Goal: Task Accomplishment & Management: Use online tool/utility

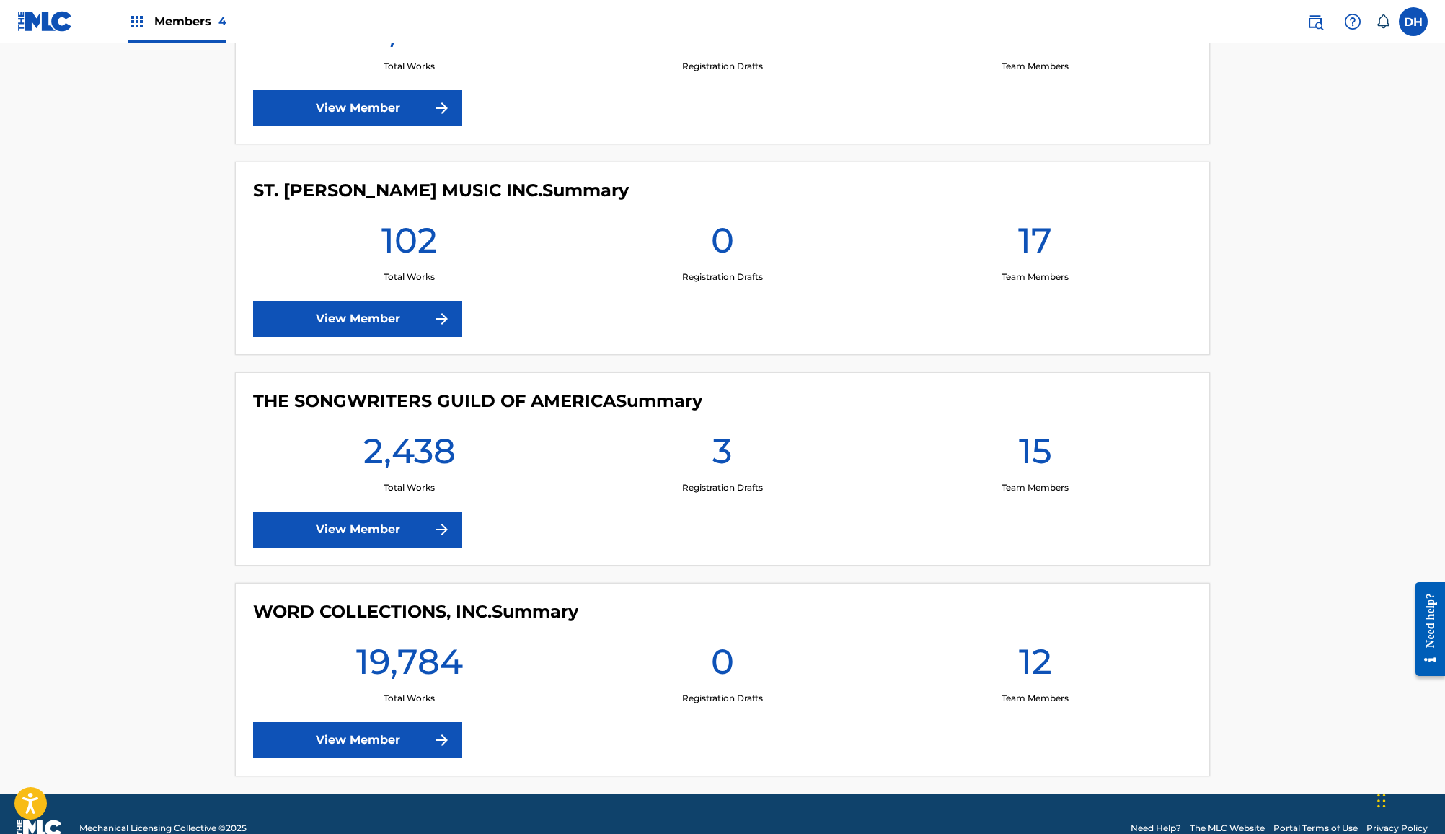
scroll to position [506, 0]
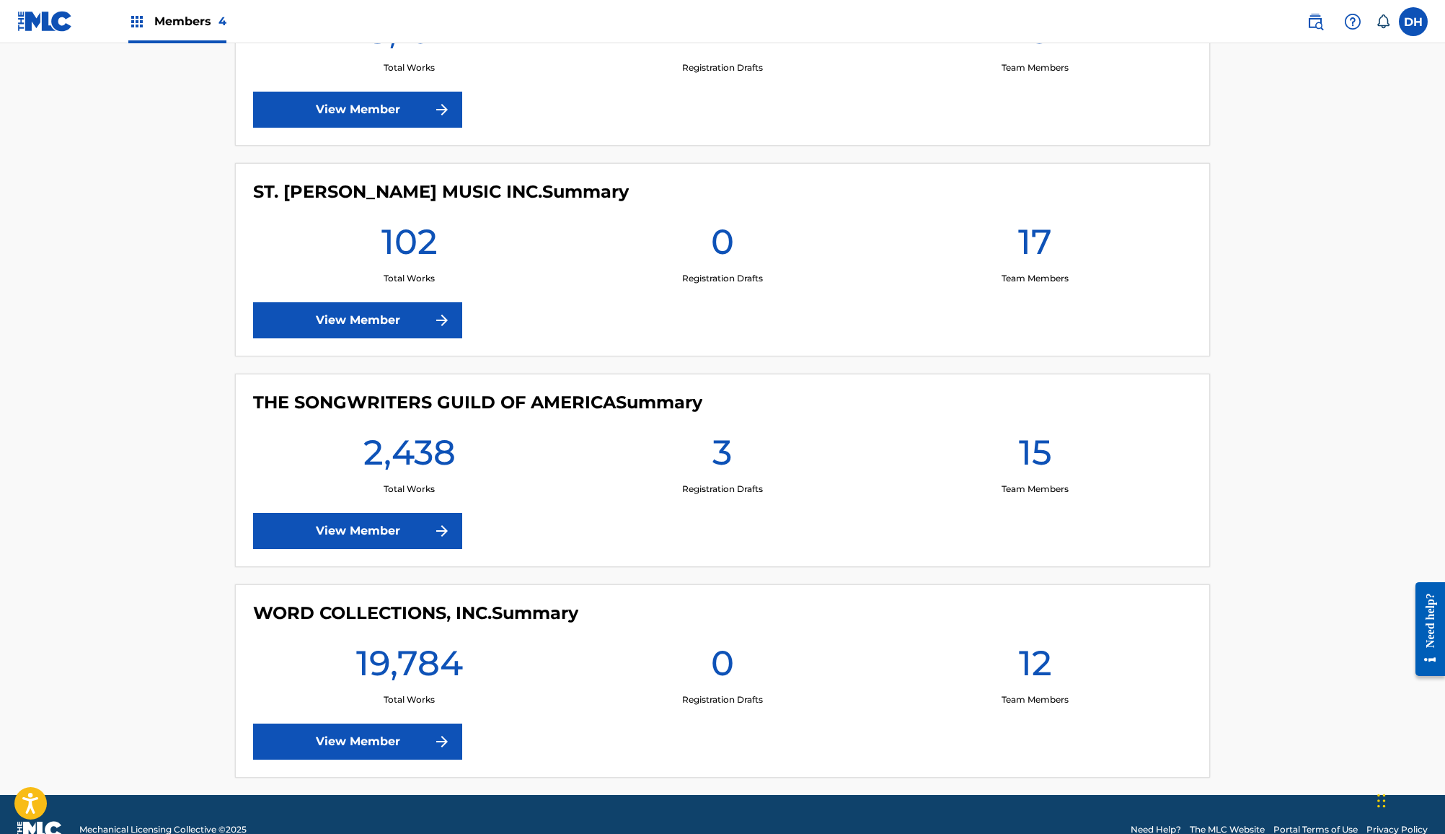
click at [296, 661] on div "19,784 Total Works" at bounding box center [409, 673] width 313 height 65
click at [271, 723] on link "View Member" at bounding box center [357, 741] width 209 height 36
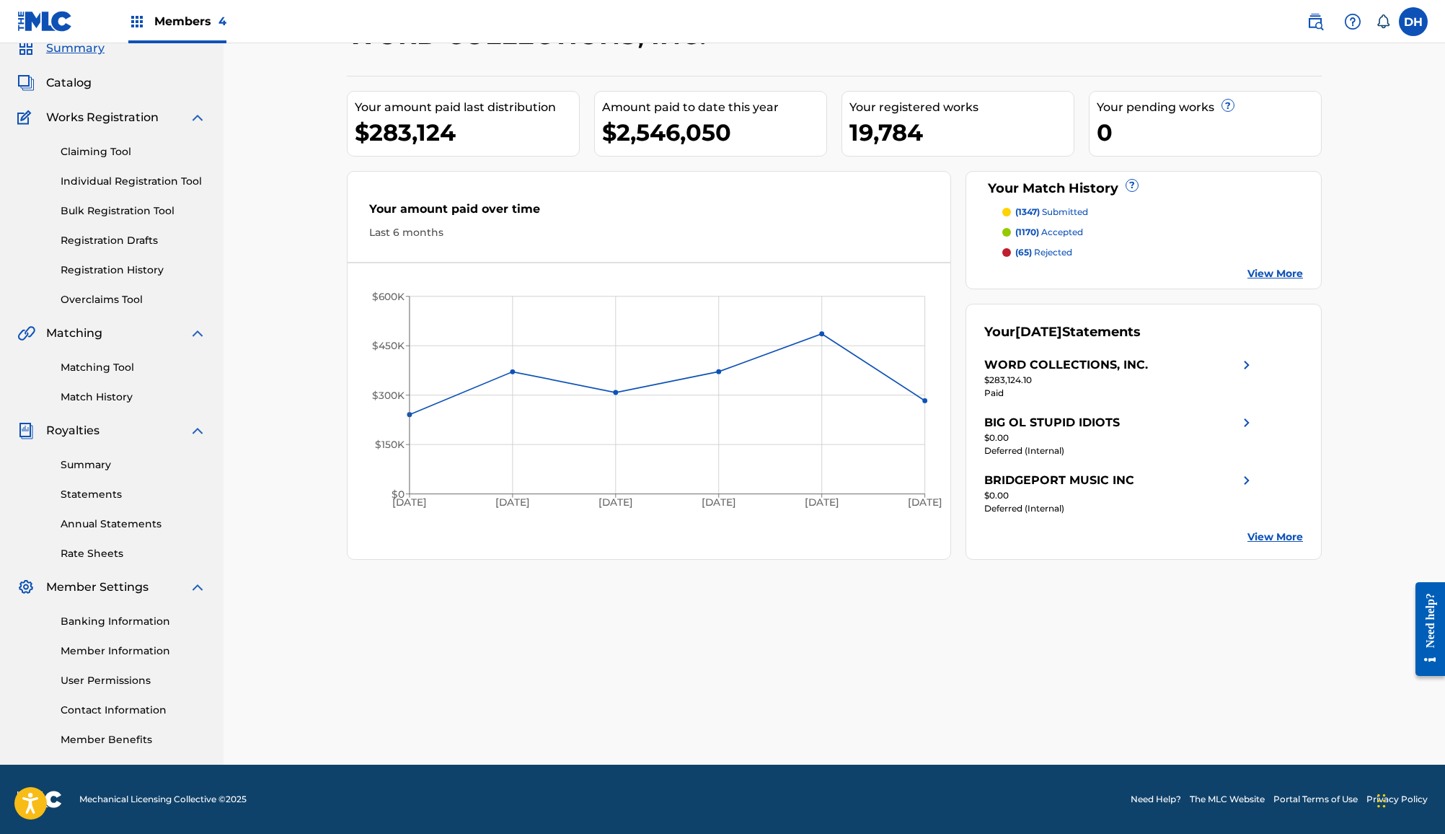
scroll to position [192, 0]
click at [117, 390] on link "Match History" at bounding box center [134, 397] width 146 height 15
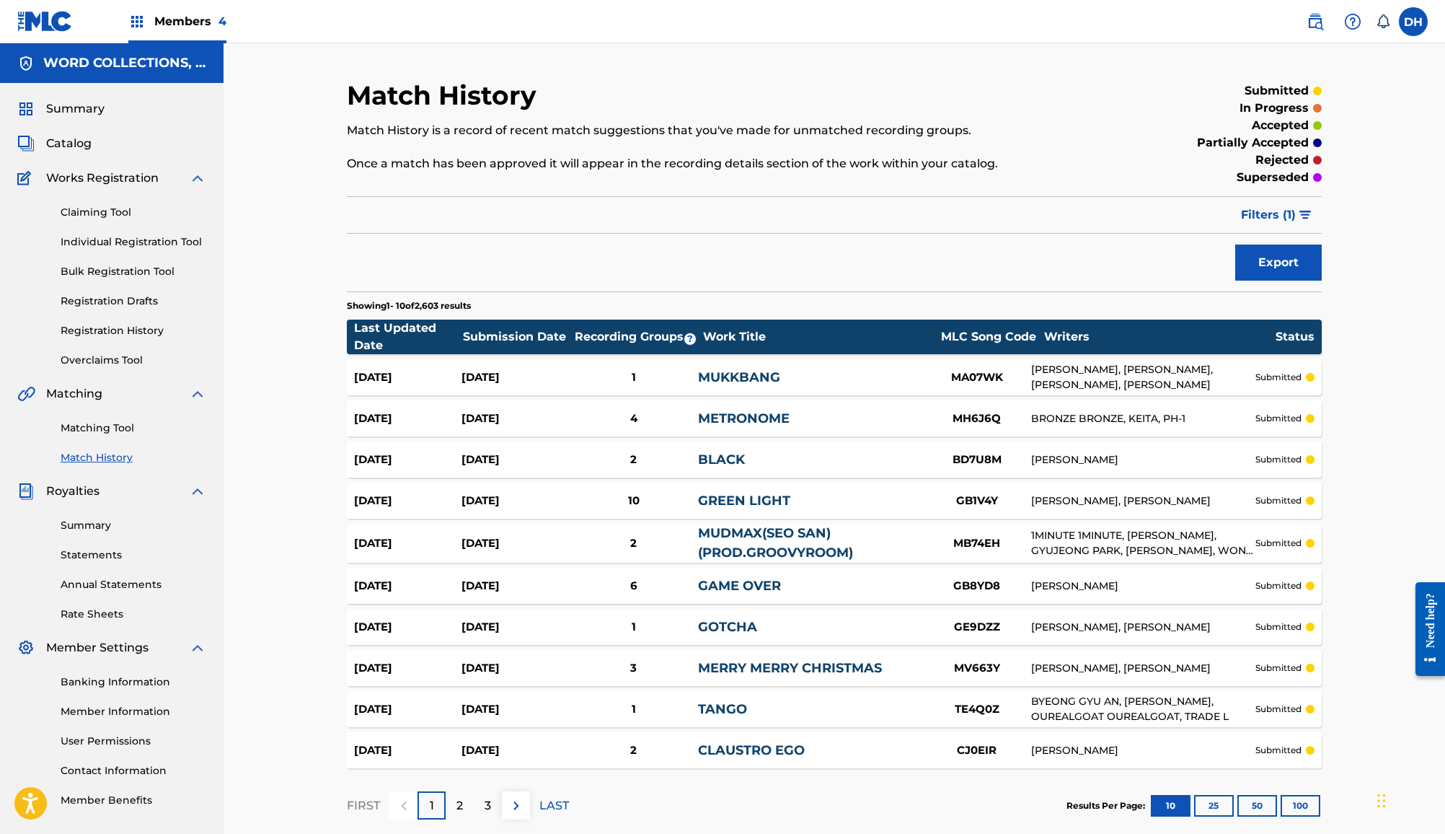
click at [110, 465] on div "Matching Tool Match History" at bounding box center [111, 433] width 189 height 63
click at [124, 436] on link "Matching Tool" at bounding box center [134, 428] width 146 height 15
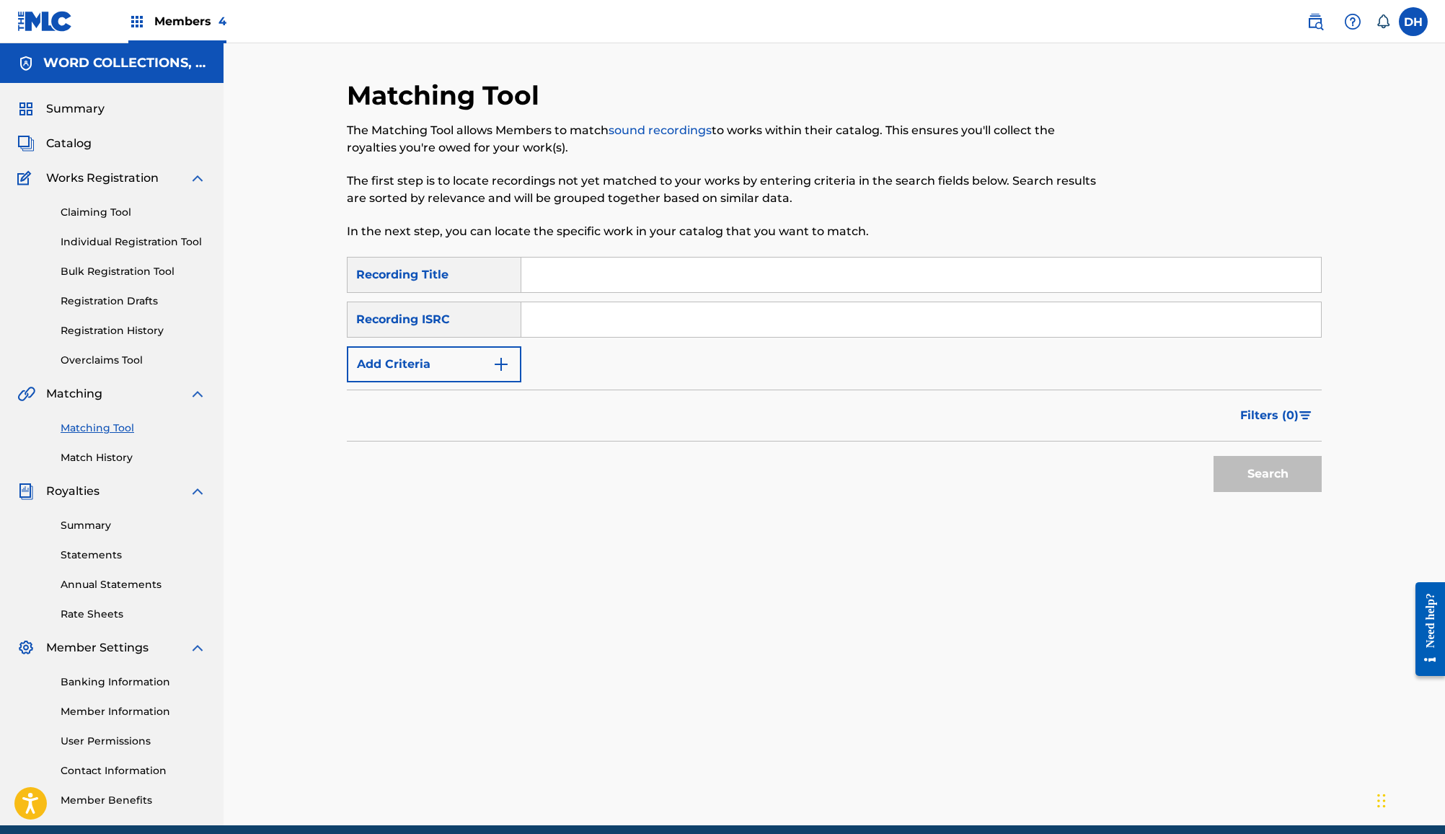
click at [441, 382] on button "Add Criteria" at bounding box center [434, 364] width 175 height 36
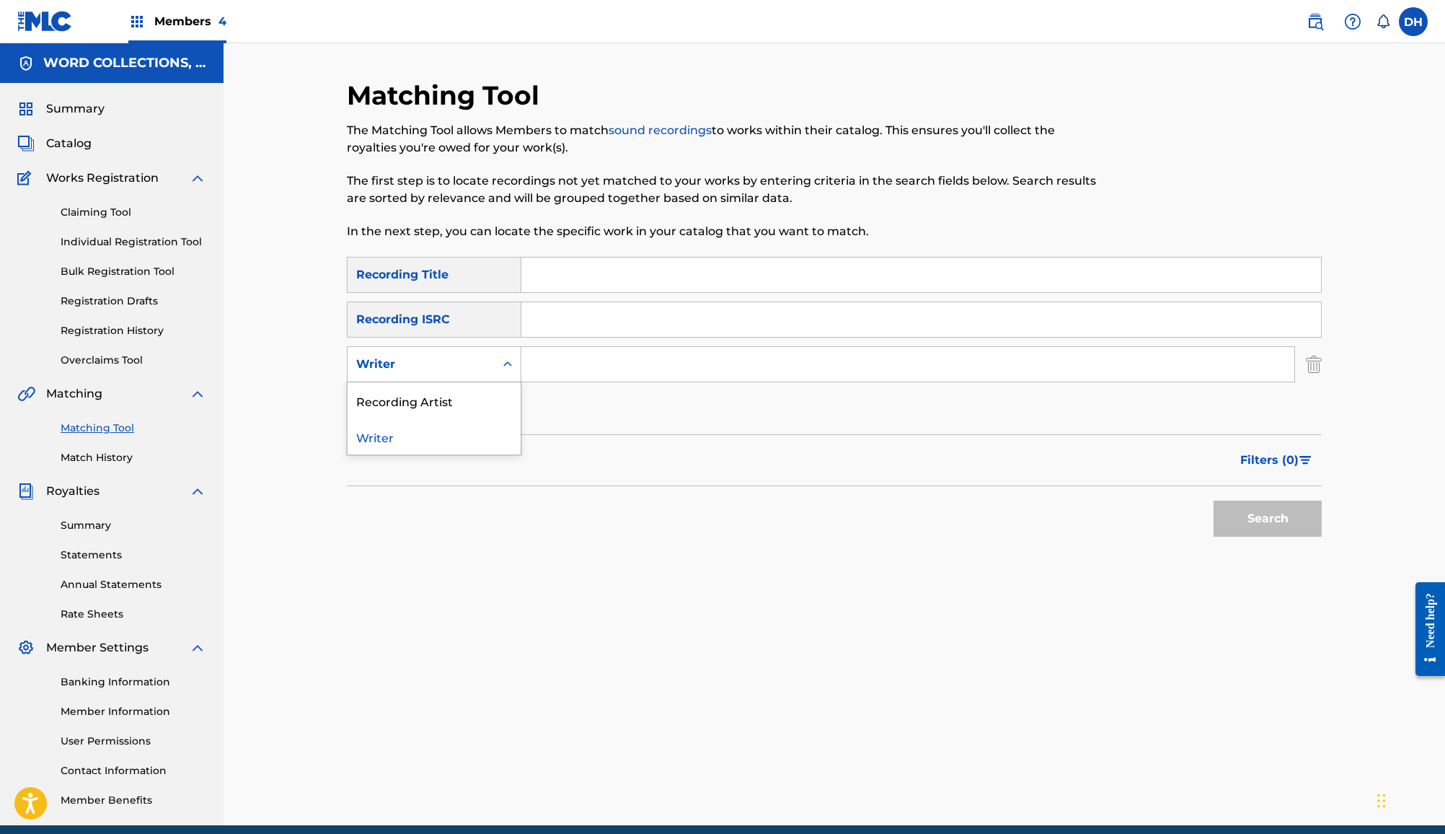
click at [451, 373] on div "Writer" at bounding box center [421, 364] width 130 height 17
click at [431, 418] on div "Recording Artist" at bounding box center [434, 400] width 173 height 36
click at [618, 382] on input "Search Form" at bounding box center [908, 364] width 773 height 35
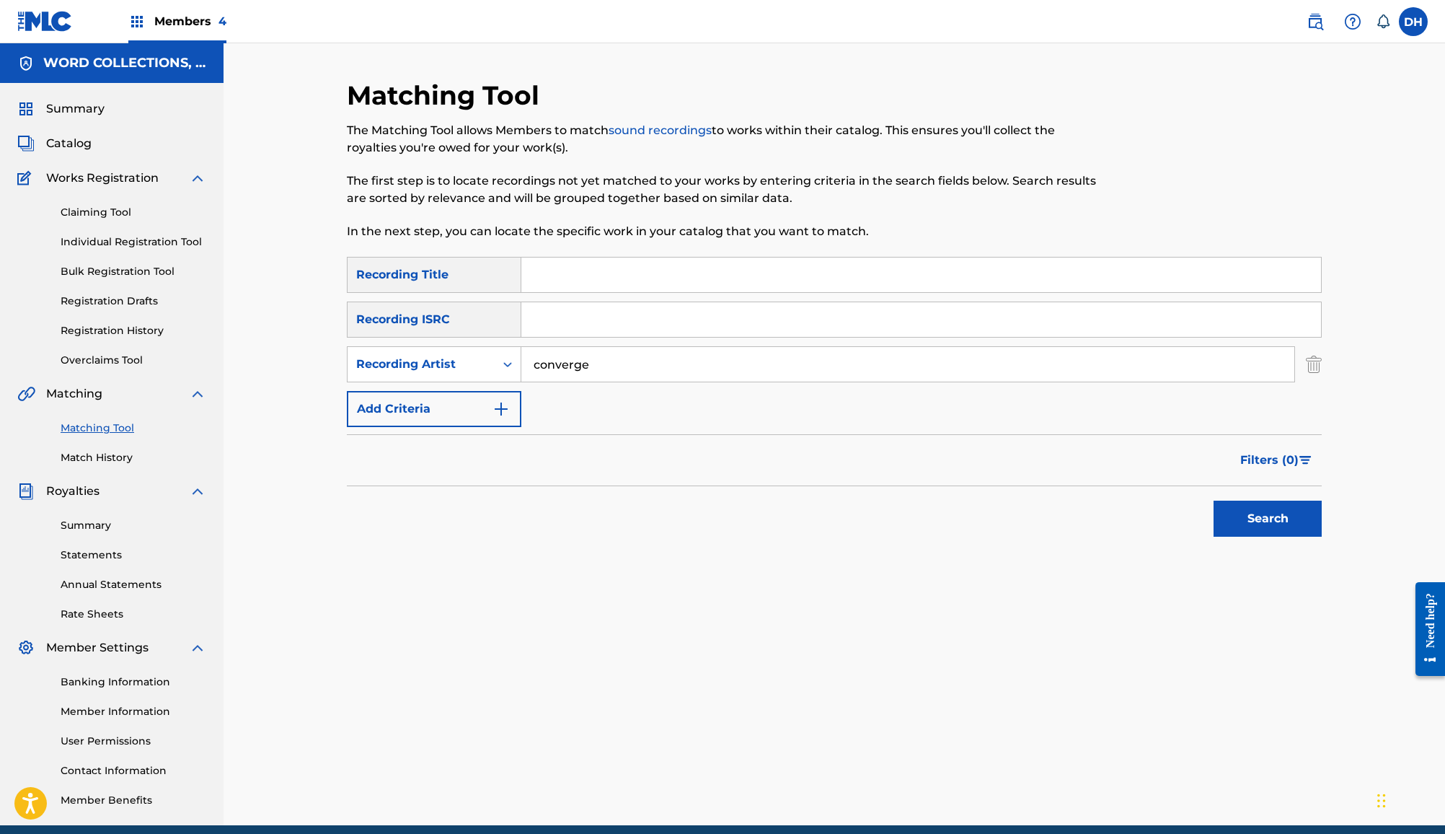
type input "converge"
click at [1322, 537] on button "Search" at bounding box center [1268, 519] width 108 height 36
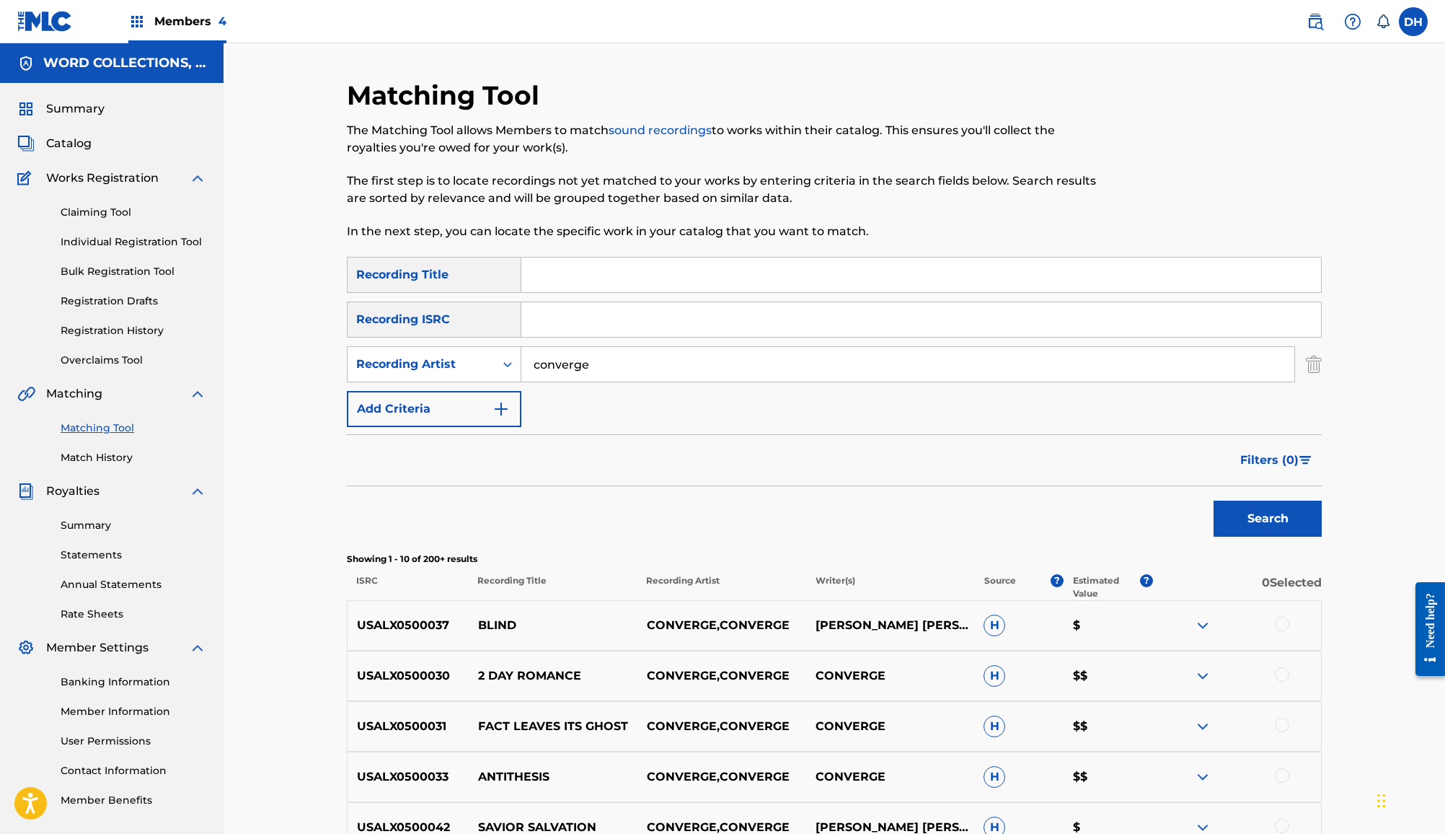
click at [669, 292] on input "Search Form" at bounding box center [922, 275] width 800 height 35
click at [1322, 478] on button "Filters ( 0 )" at bounding box center [1277, 460] width 90 height 36
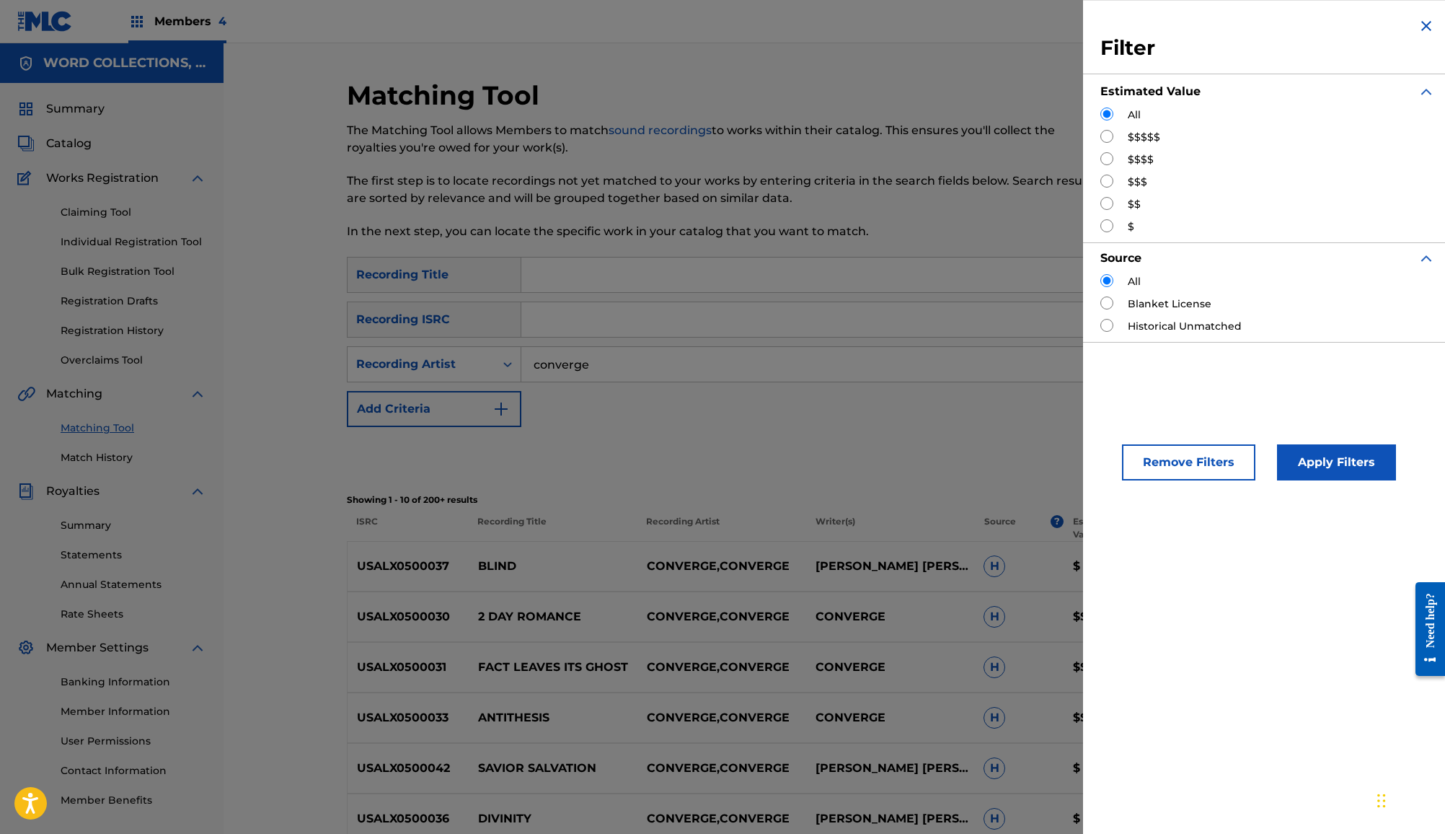
click at [1101, 143] on input "Search Form" at bounding box center [1107, 136] width 13 height 13
radio input "true"
click at [1295, 498] on div "Remove Filters Apply Filters" at bounding box center [1267, 449] width 369 height 95
click at [1295, 480] on button "Apply Filters" at bounding box center [1336, 462] width 119 height 36
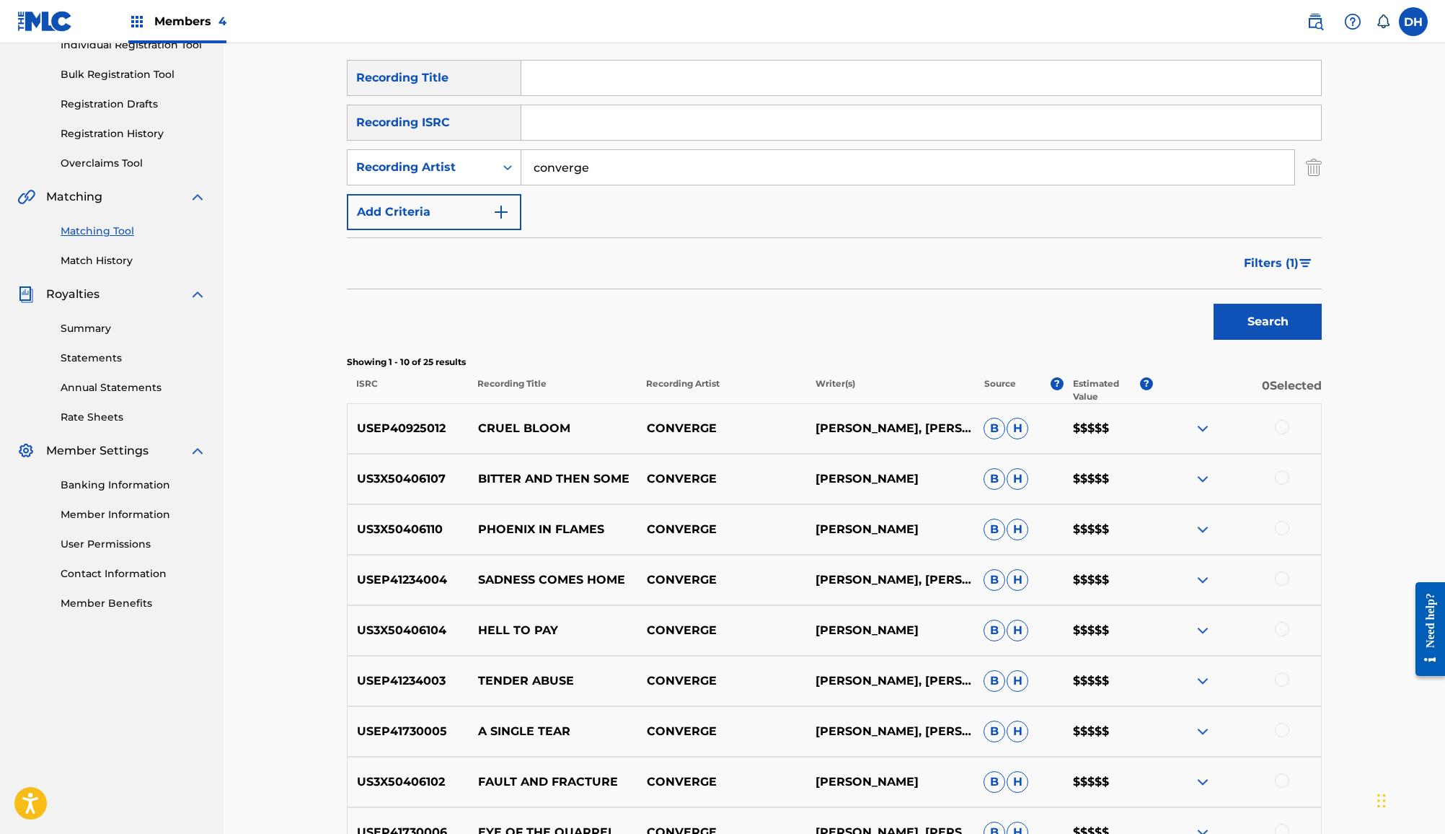
scroll to position [224, 0]
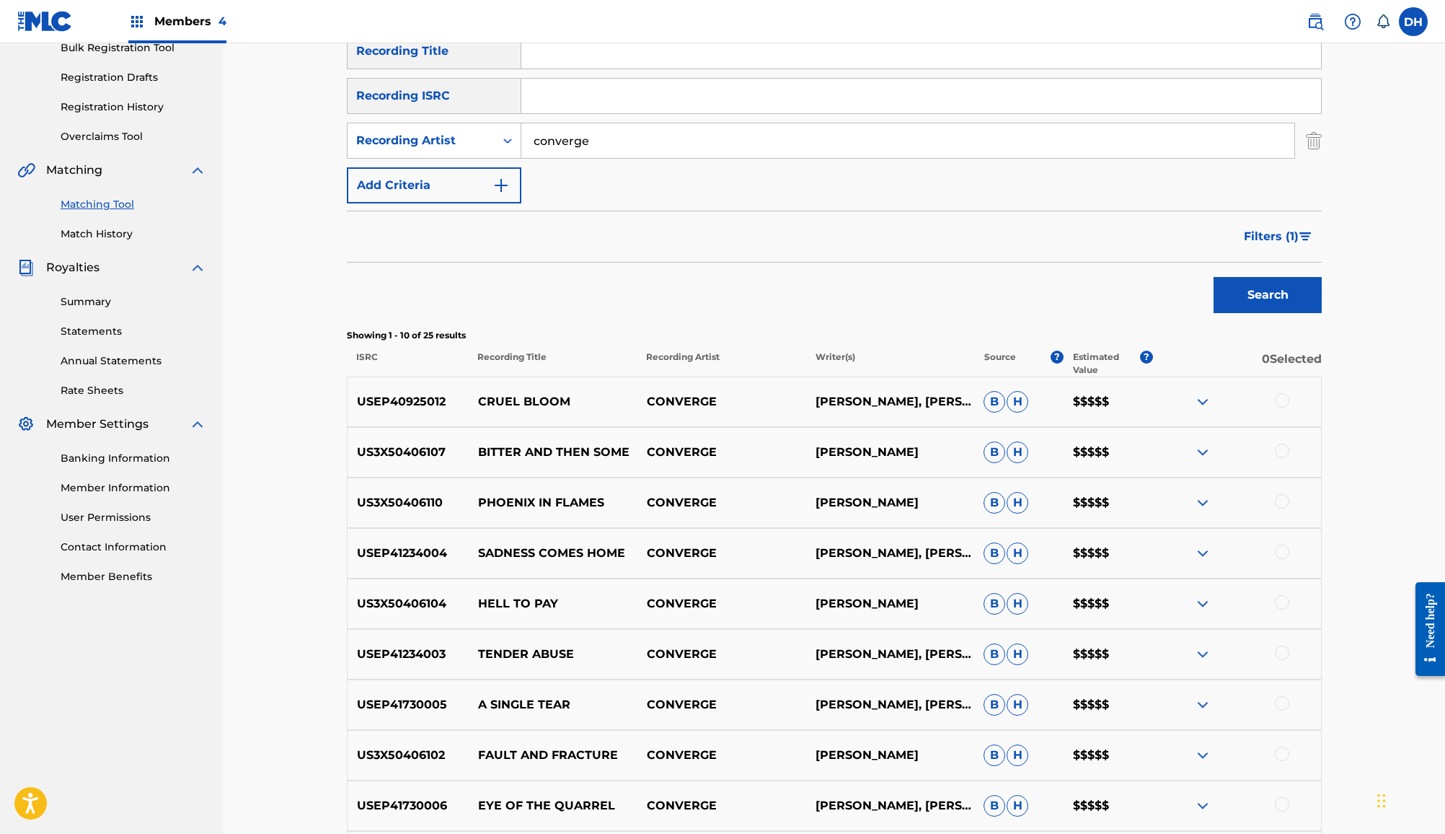
click at [1212, 410] on img at bounding box center [1202, 401] width 17 height 17
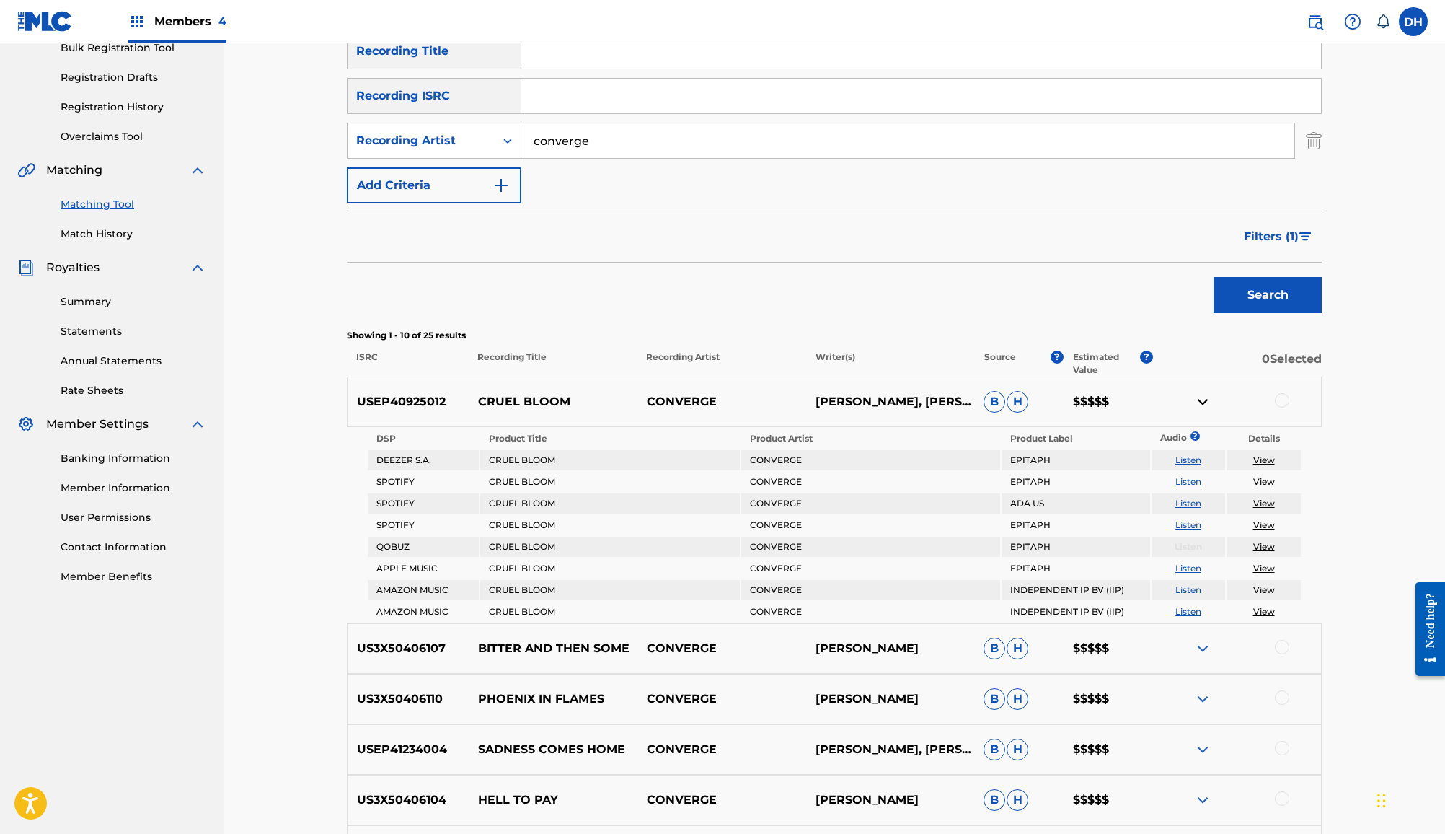
click at [1275, 465] on link "View" at bounding box center [1265, 459] width 22 height 11
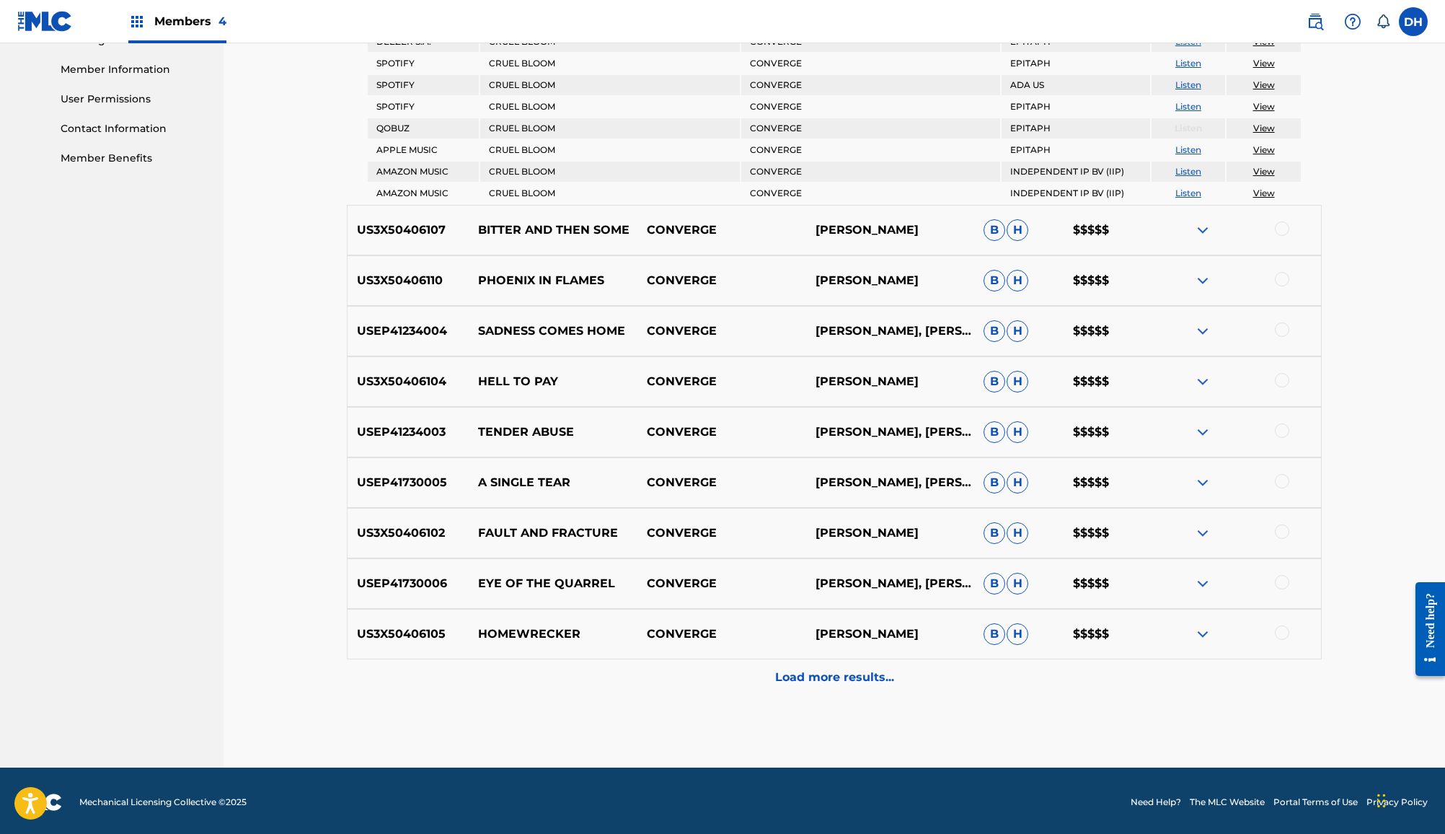
scroll to position [642, 0]
